Goal: Navigation & Orientation: Find specific page/section

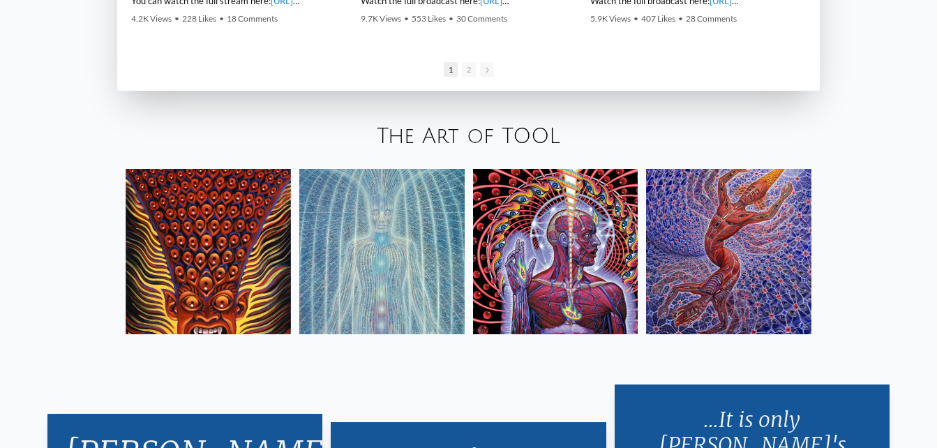
scroll to position [2202, 0]
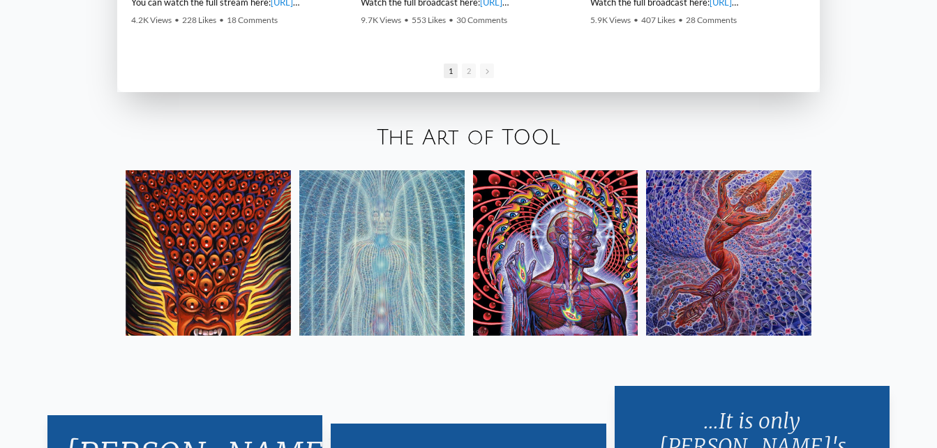
click at [514, 243] on img at bounding box center [555, 252] width 165 height 165
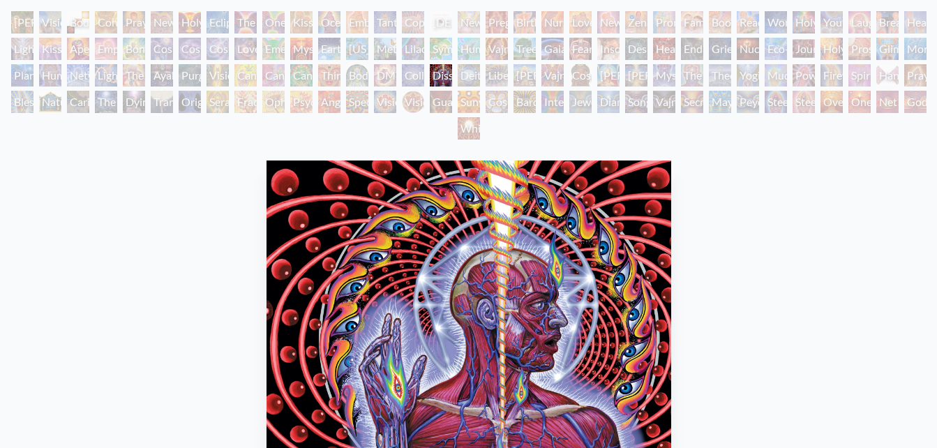
scroll to position [29, 0]
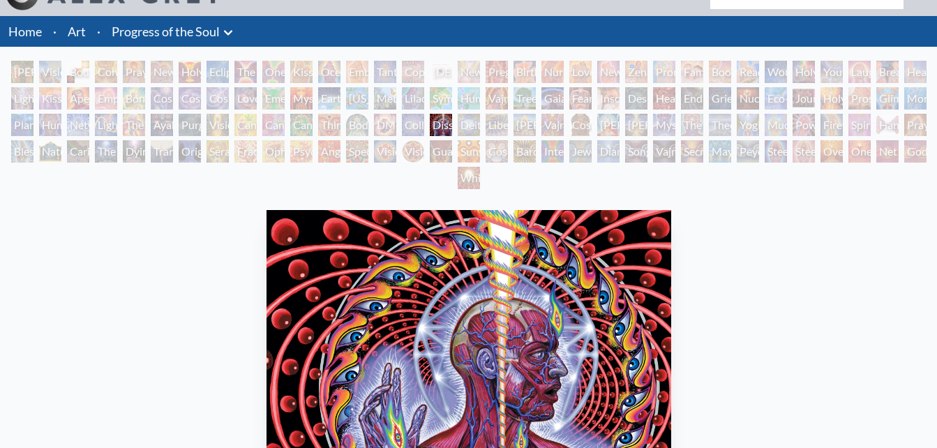
click at [17, 69] on div "[PERSON_NAME] & Eve" at bounding box center [22, 72] width 22 height 22
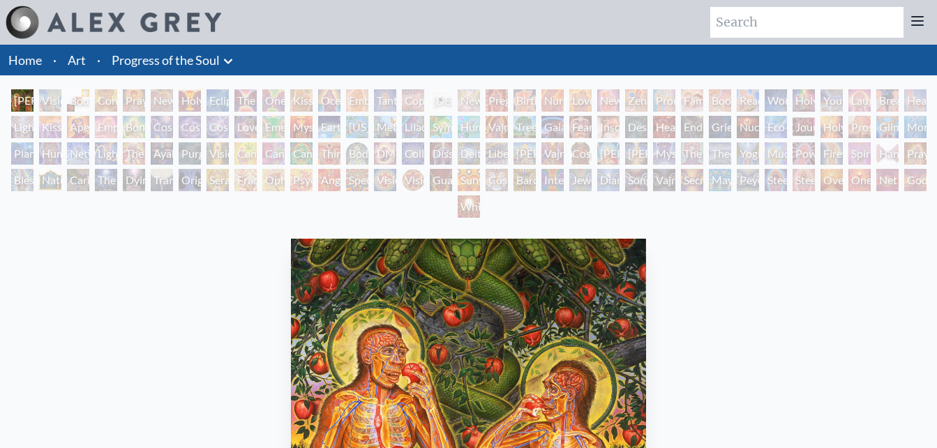
click at [47, 98] on div "Visionary Origin of Language" at bounding box center [50, 100] width 22 height 22
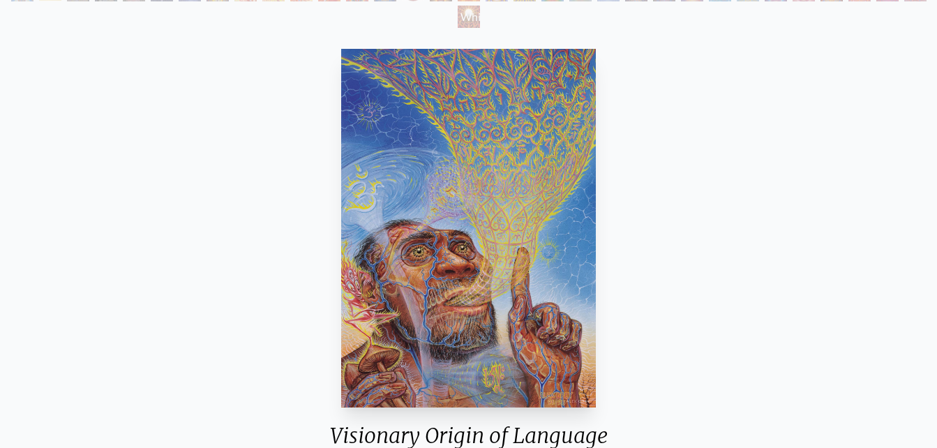
scroll to position [193, 0]
